Goal: Task Accomplishment & Management: Manage account settings

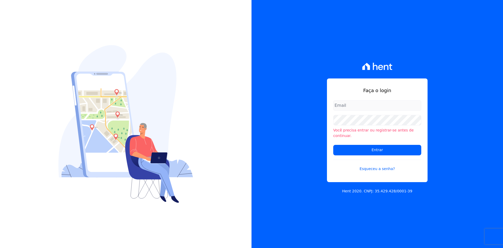
type input "denise@celinaguimaraes.com.br"
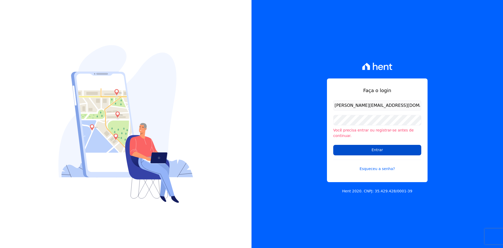
click at [374, 146] on input "Entrar" at bounding box center [377, 150] width 88 height 10
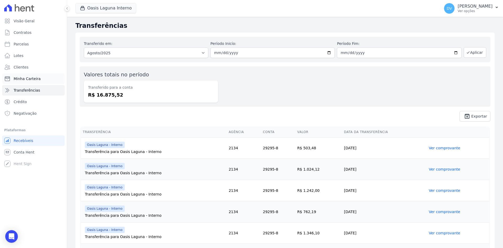
click at [31, 78] on span "Minha Carteira" at bounding box center [27, 78] width 27 height 5
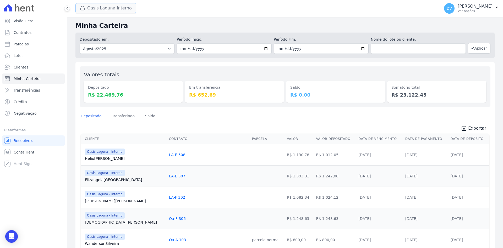
click at [88, 7] on button "Oasis Laguna Interno" at bounding box center [105, 8] width 61 height 10
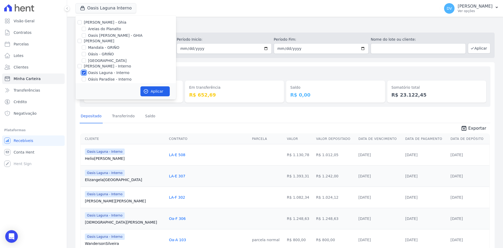
click at [85, 71] on input "Oasis Laguna - Interno" at bounding box center [84, 72] width 4 height 4
checkbox input "false"
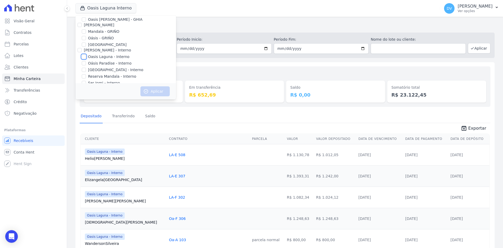
scroll to position [41, 0]
click at [84, 44] on input "[GEOGRAPHIC_DATA] - Interno" at bounding box center [84, 44] width 4 height 4
checkbox input "true"
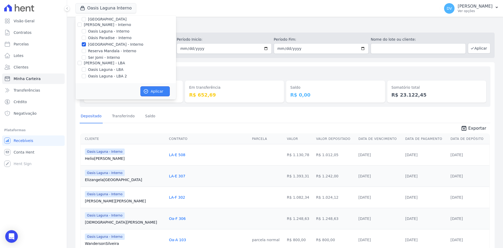
click at [151, 90] on button "Aplicar" at bounding box center [154, 91] width 29 height 10
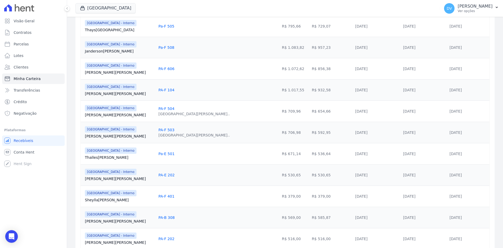
scroll to position [363, 0]
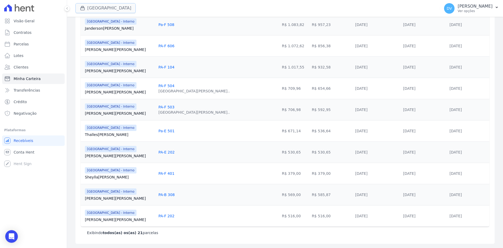
click at [102, 9] on button "[GEOGRAPHIC_DATA]" at bounding box center [105, 8] width 60 height 10
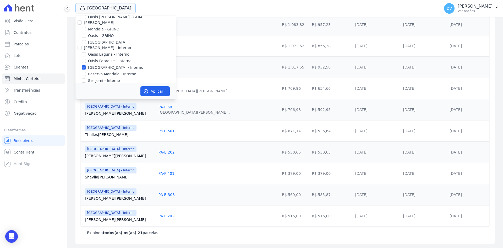
scroll to position [26, 0]
click at [84, 59] on input "[GEOGRAPHIC_DATA] - Interno" at bounding box center [84, 59] width 4 height 4
checkbox input "false"
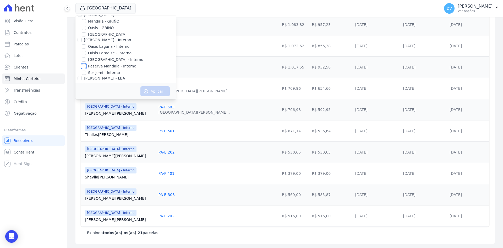
click at [84, 68] on input "Reserva Mandala - Interno" at bounding box center [84, 66] width 4 height 4
checkbox input "true"
click at [155, 90] on button "Aplicar" at bounding box center [154, 91] width 29 height 10
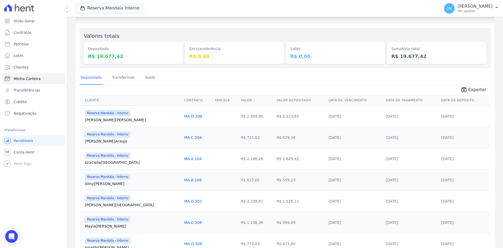
scroll to position [0, 0]
